Goal: Browse casually

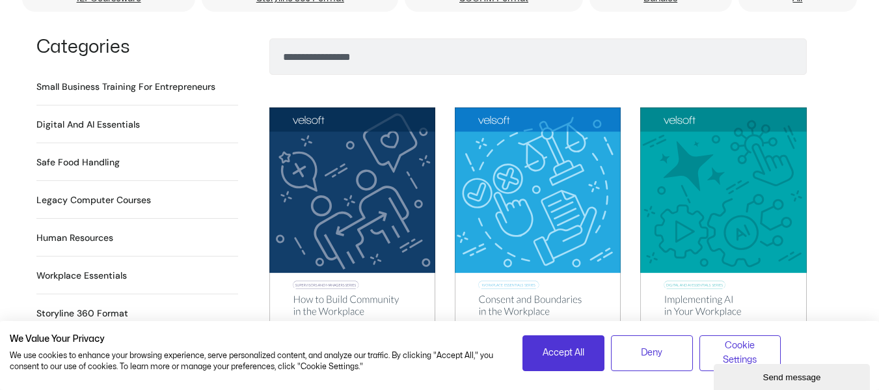
scroll to position [900, 0]
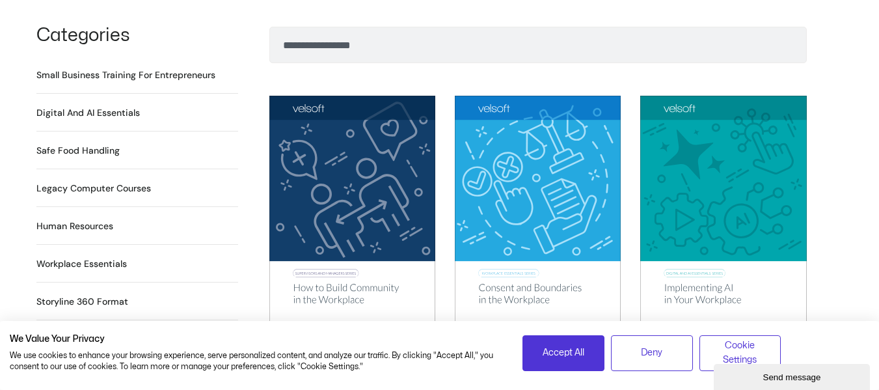
drag, startPoint x: 883, startPoint y: 24, endPoint x: 887, endPoint y: 74, distance: 49.6
click at [85, 106] on h2 "Digital and AI Essentials 23 Products" at bounding box center [87, 113] width 103 height 14
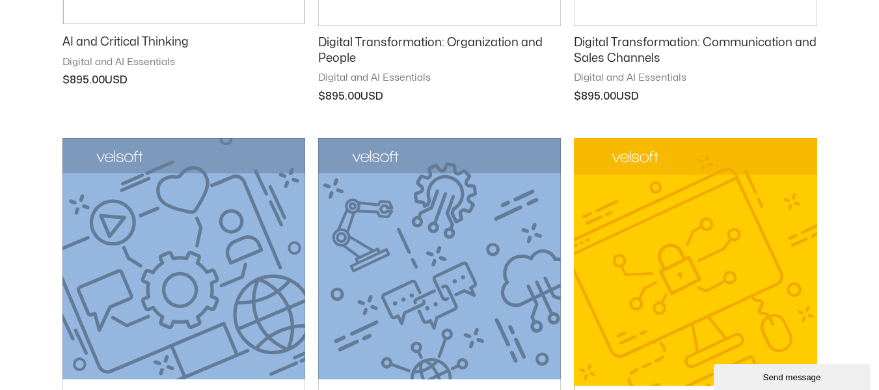
scroll to position [1672, 0]
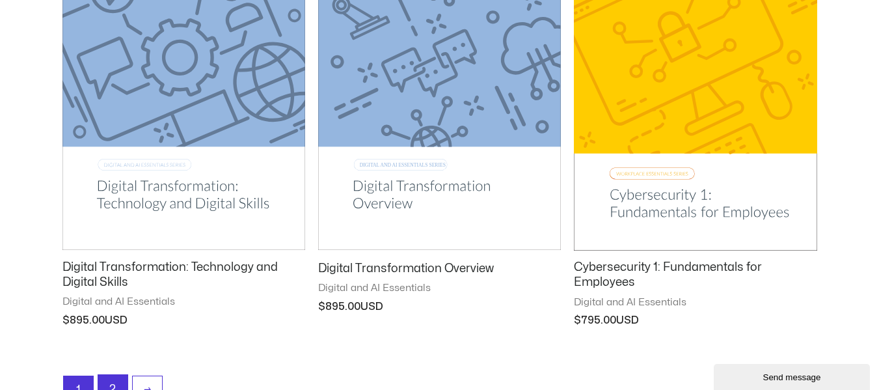
click at [111, 381] on link "2" at bounding box center [112, 390] width 29 height 31
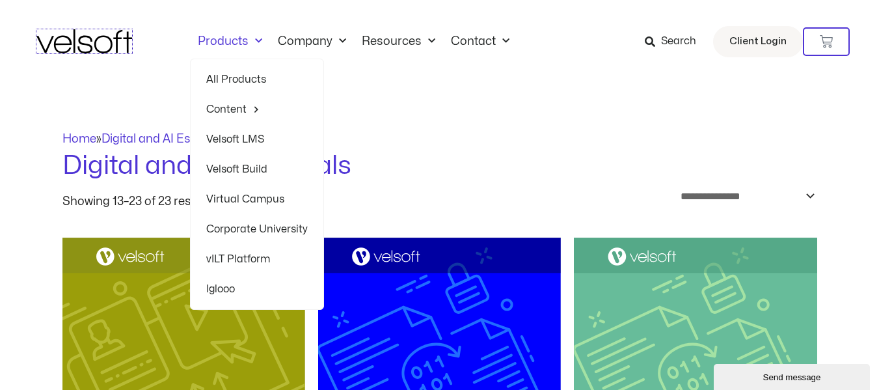
drag, startPoint x: 106, startPoint y: 44, endPoint x: 133, endPoint y: 48, distance: 27.0
click at [106, 44] on img at bounding box center [84, 41] width 96 height 24
